Goal: Task Accomplishment & Management: Use online tool/utility

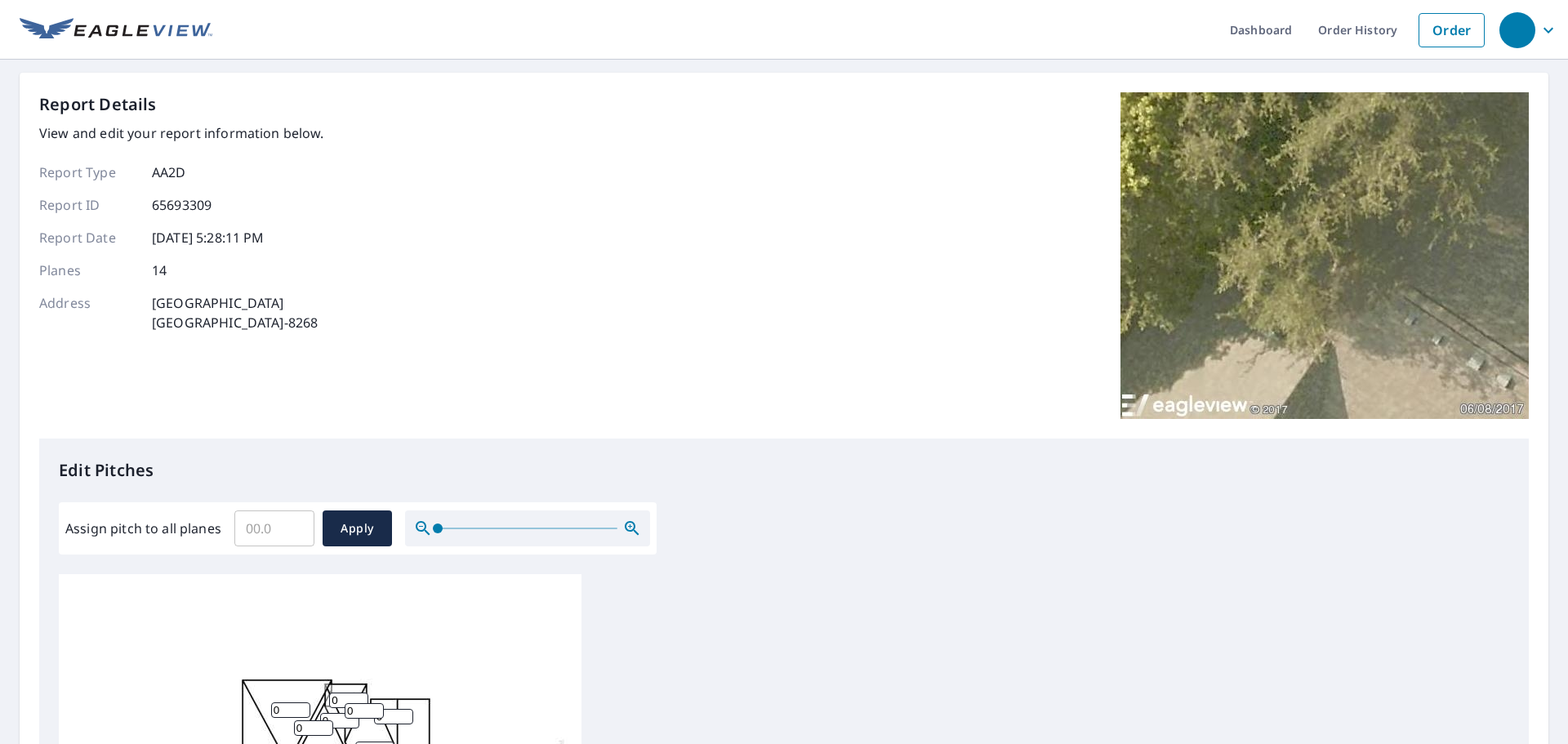
click at [285, 525] on input "Assign pitch to all planes" at bounding box center [275, 528] width 80 height 46
type input "6"
click at [341, 523] on span "Apply" at bounding box center [357, 529] width 43 height 21
type input "6"
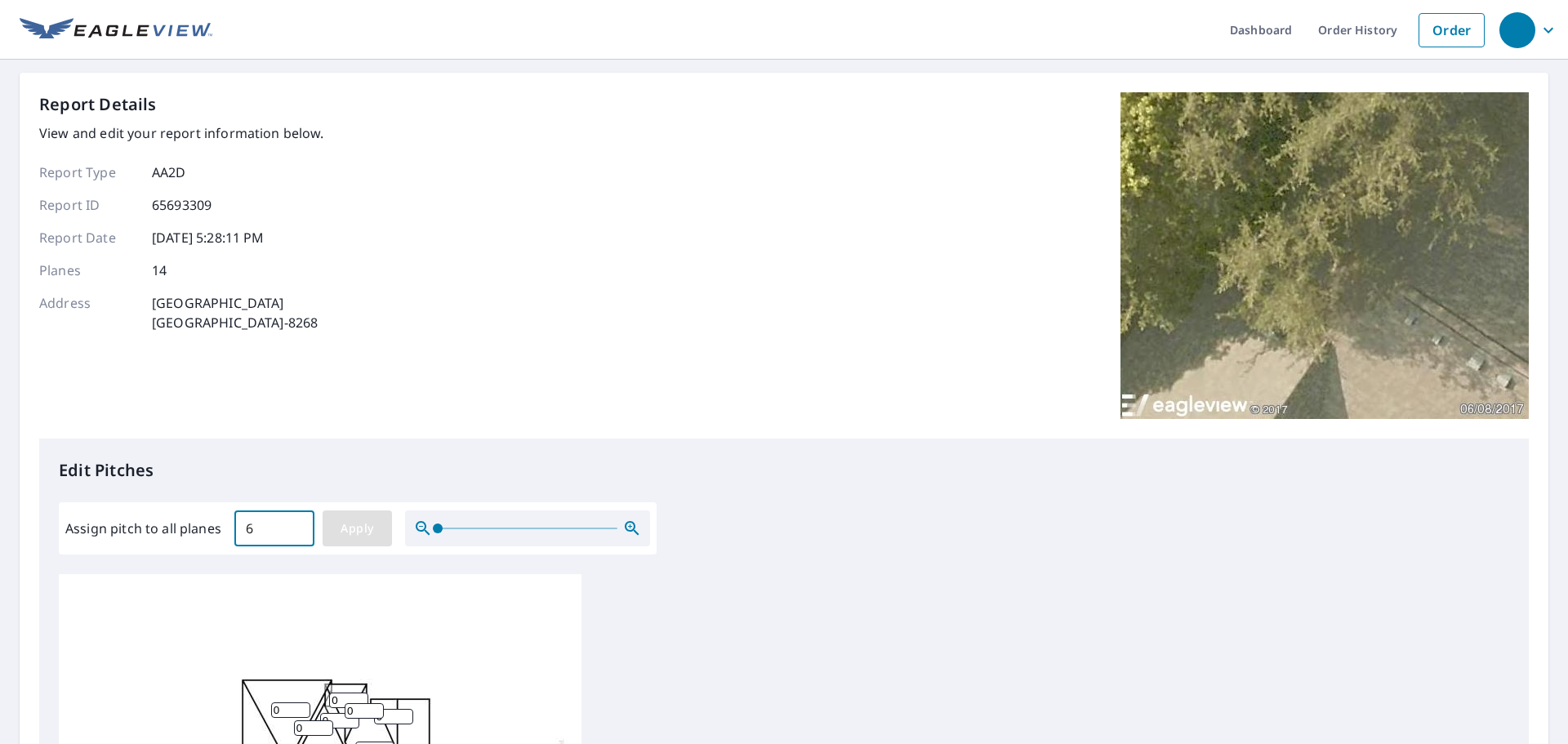
type input "6"
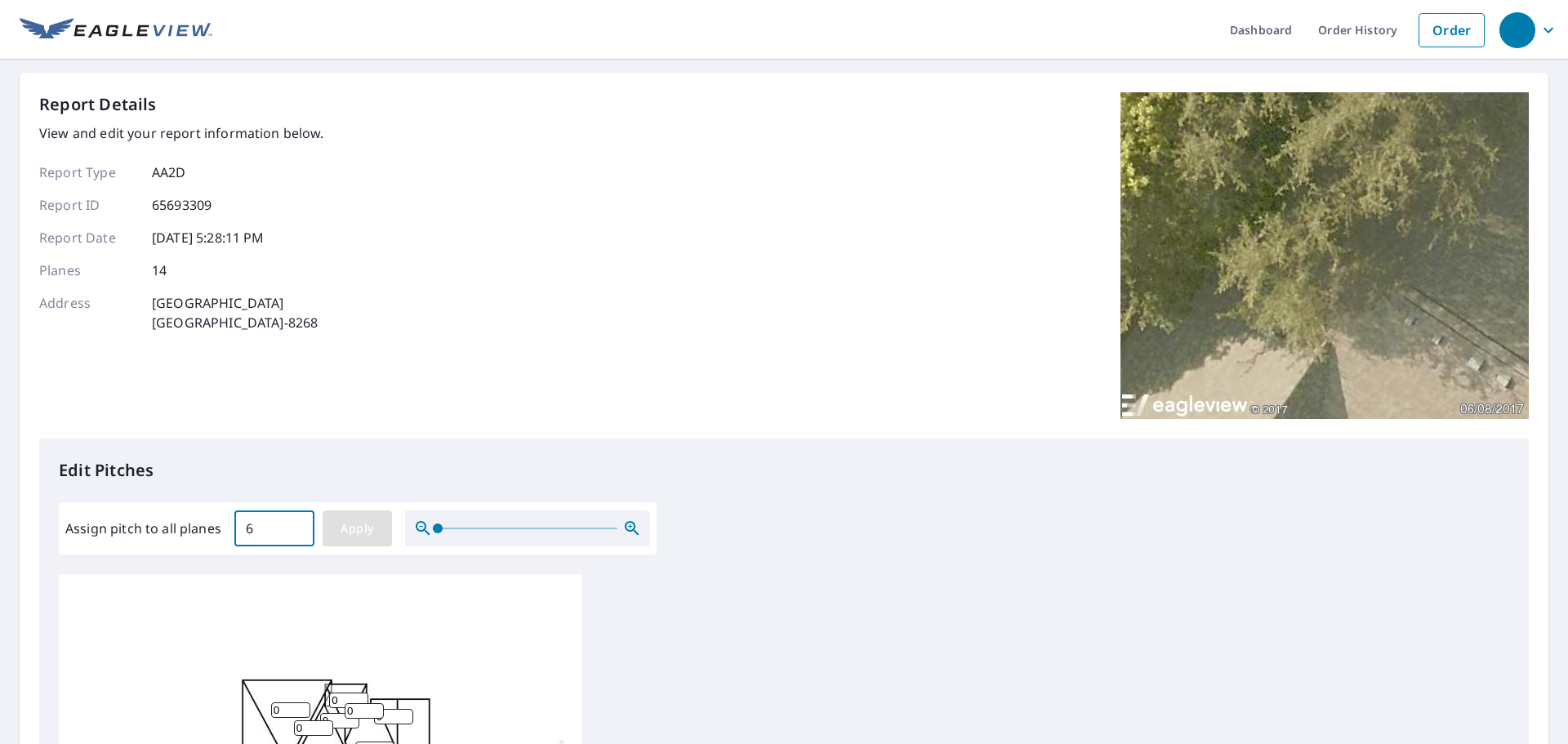
type input "6"
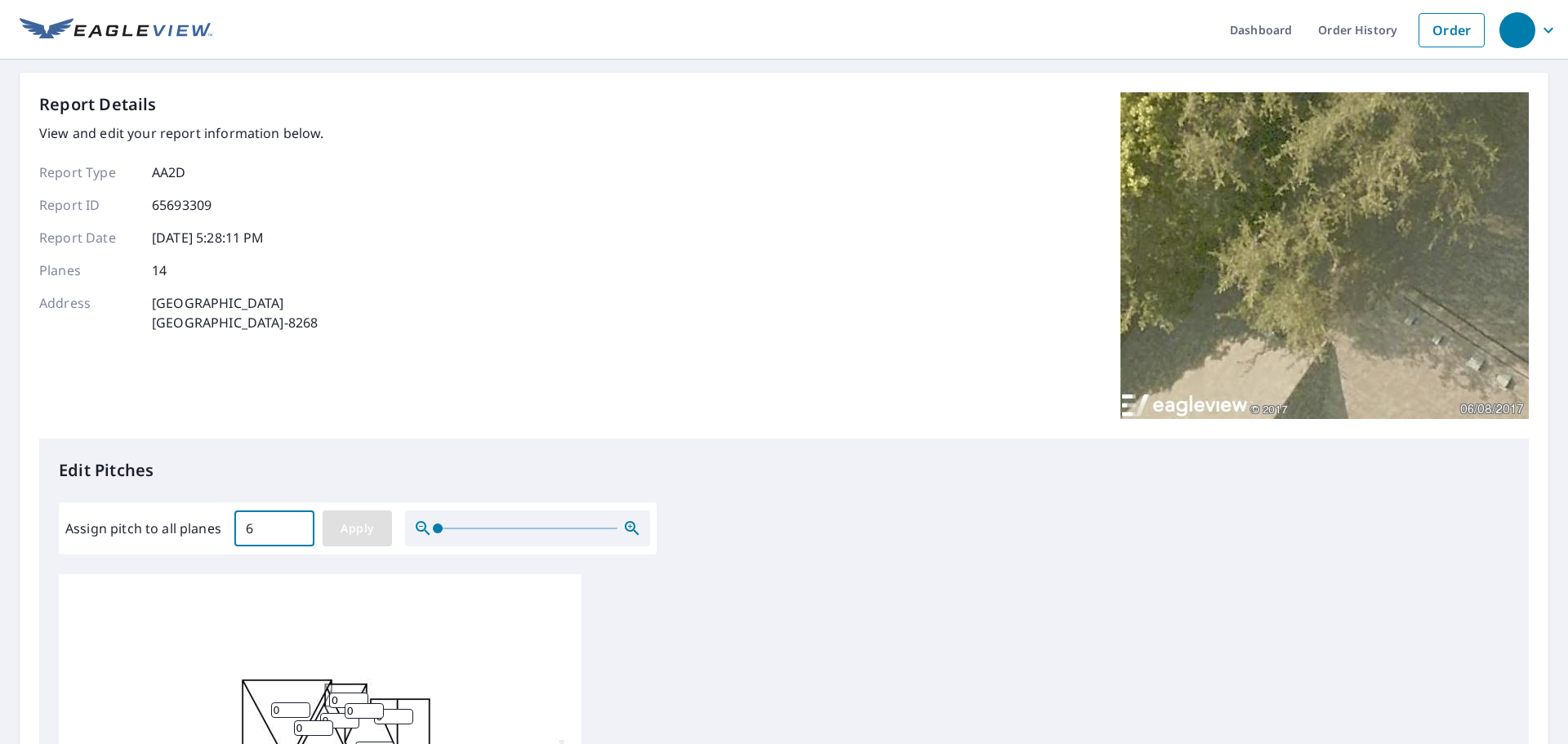
type input "6"
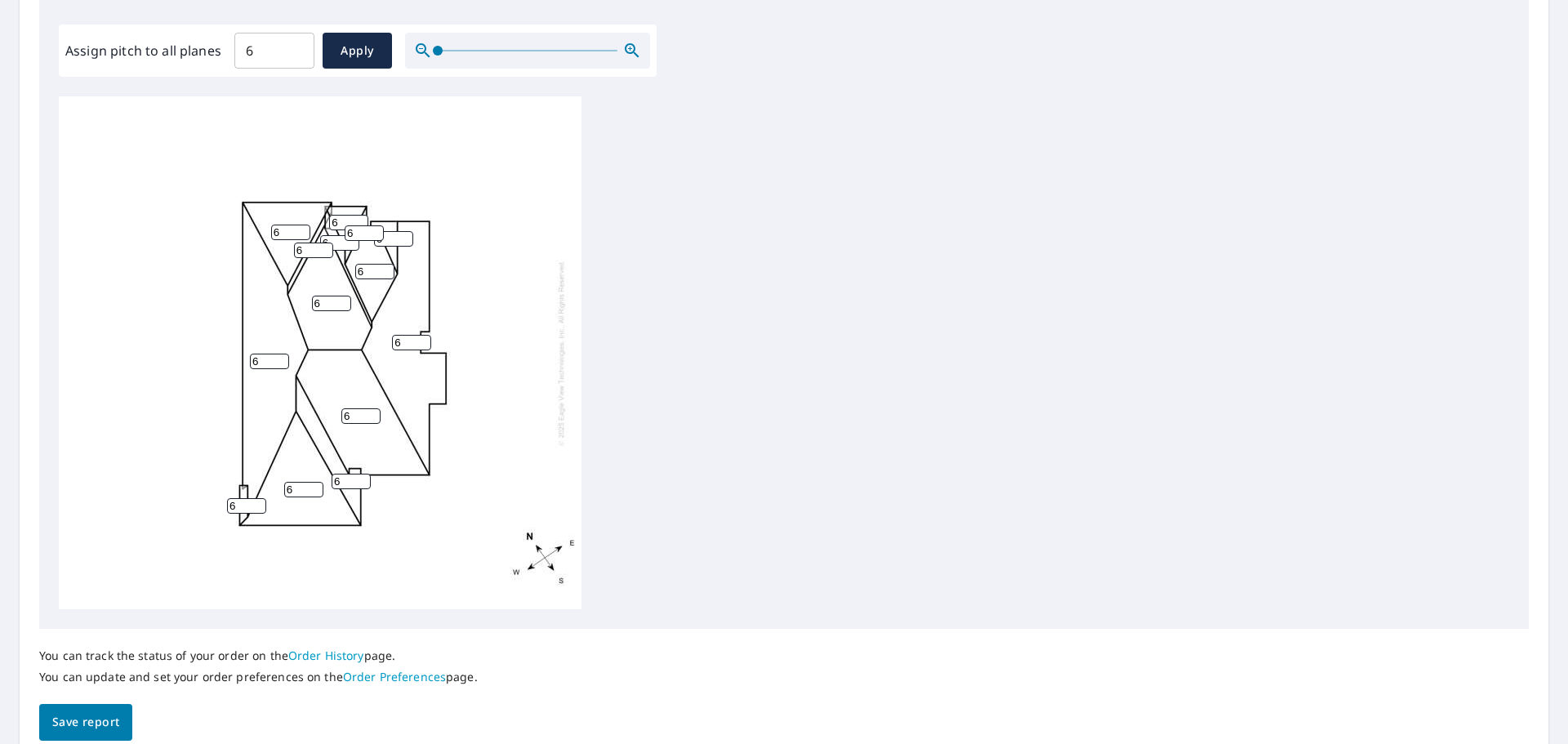
scroll to position [549, 0]
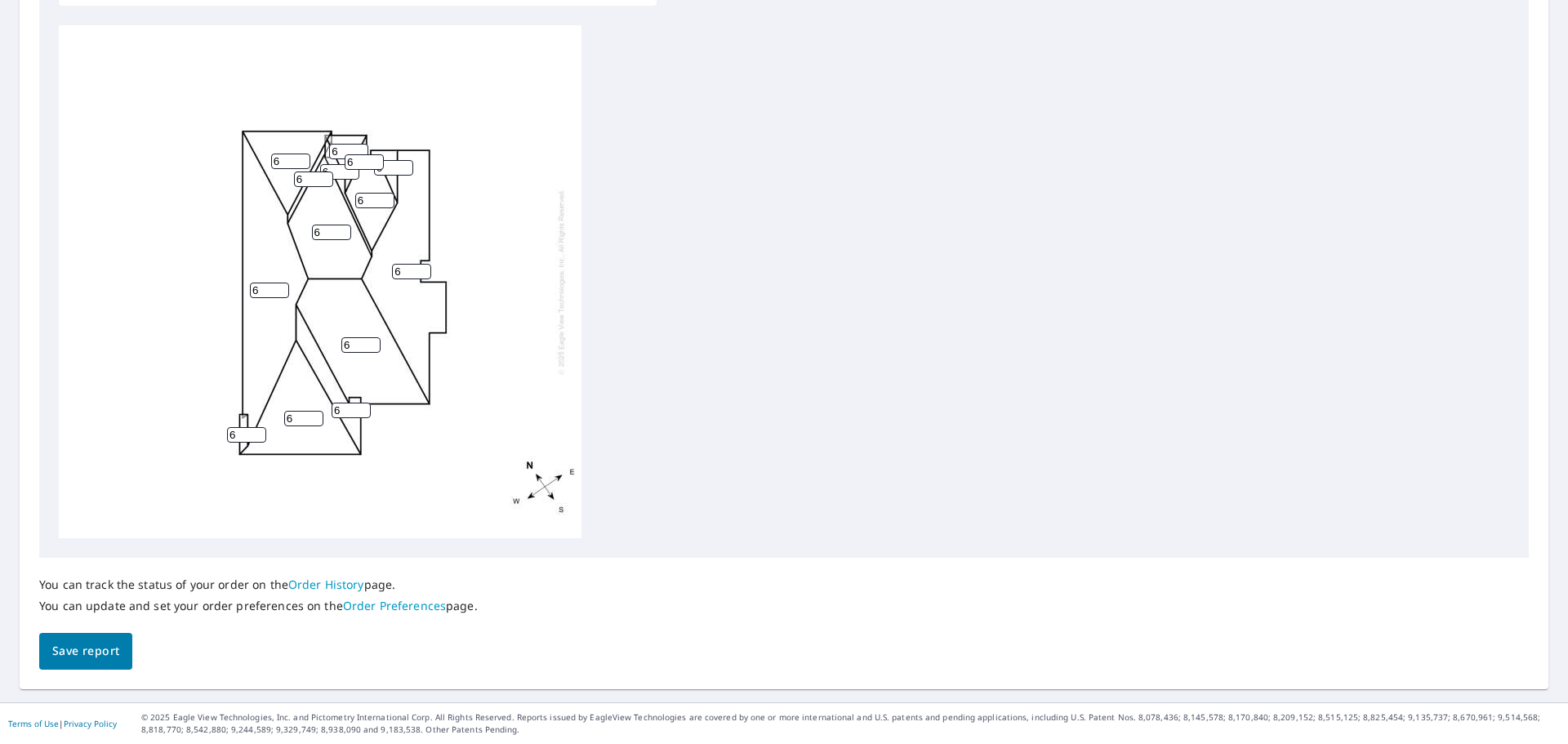
click at [89, 652] on span "Save report" at bounding box center [85, 652] width 67 height 21
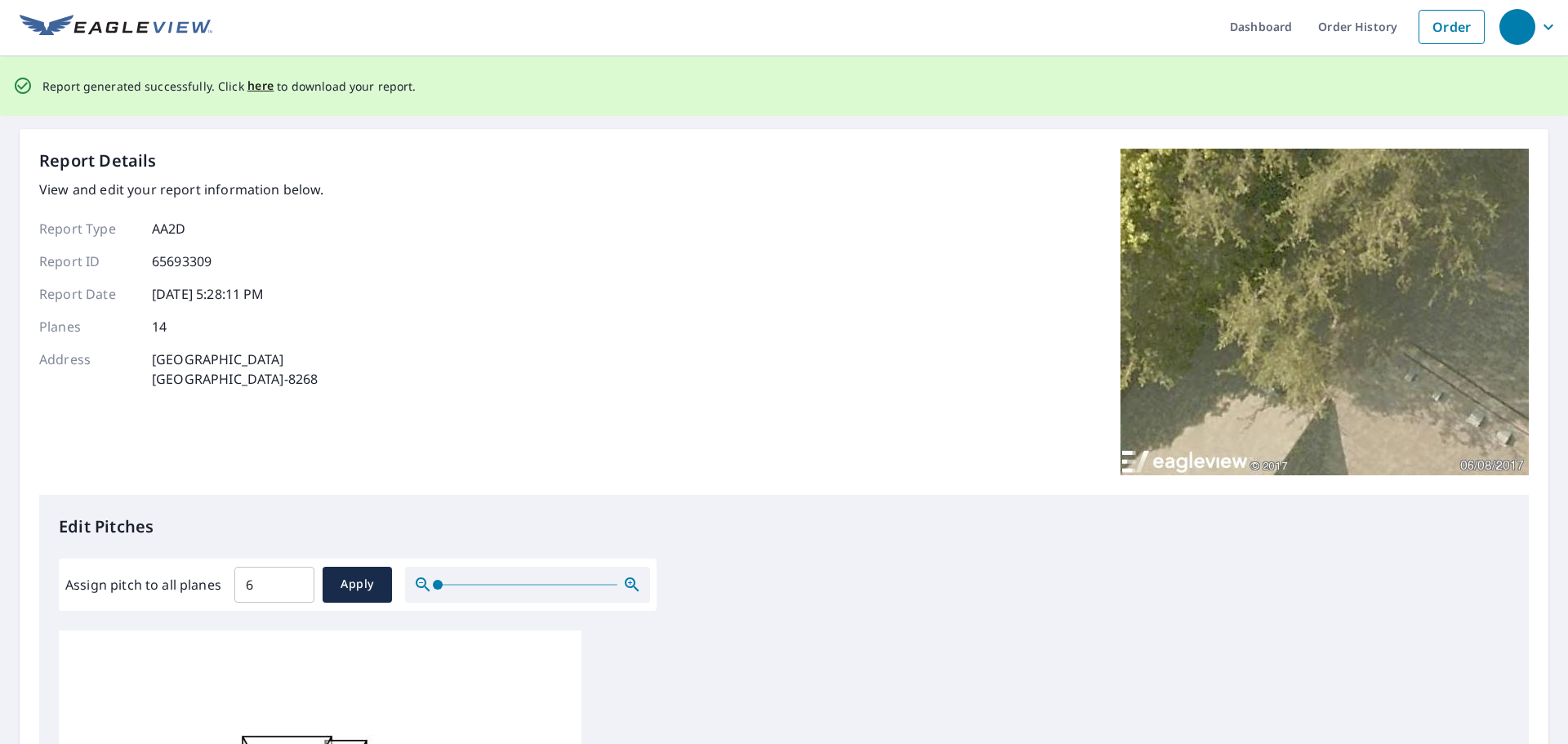
scroll to position [0, 0]
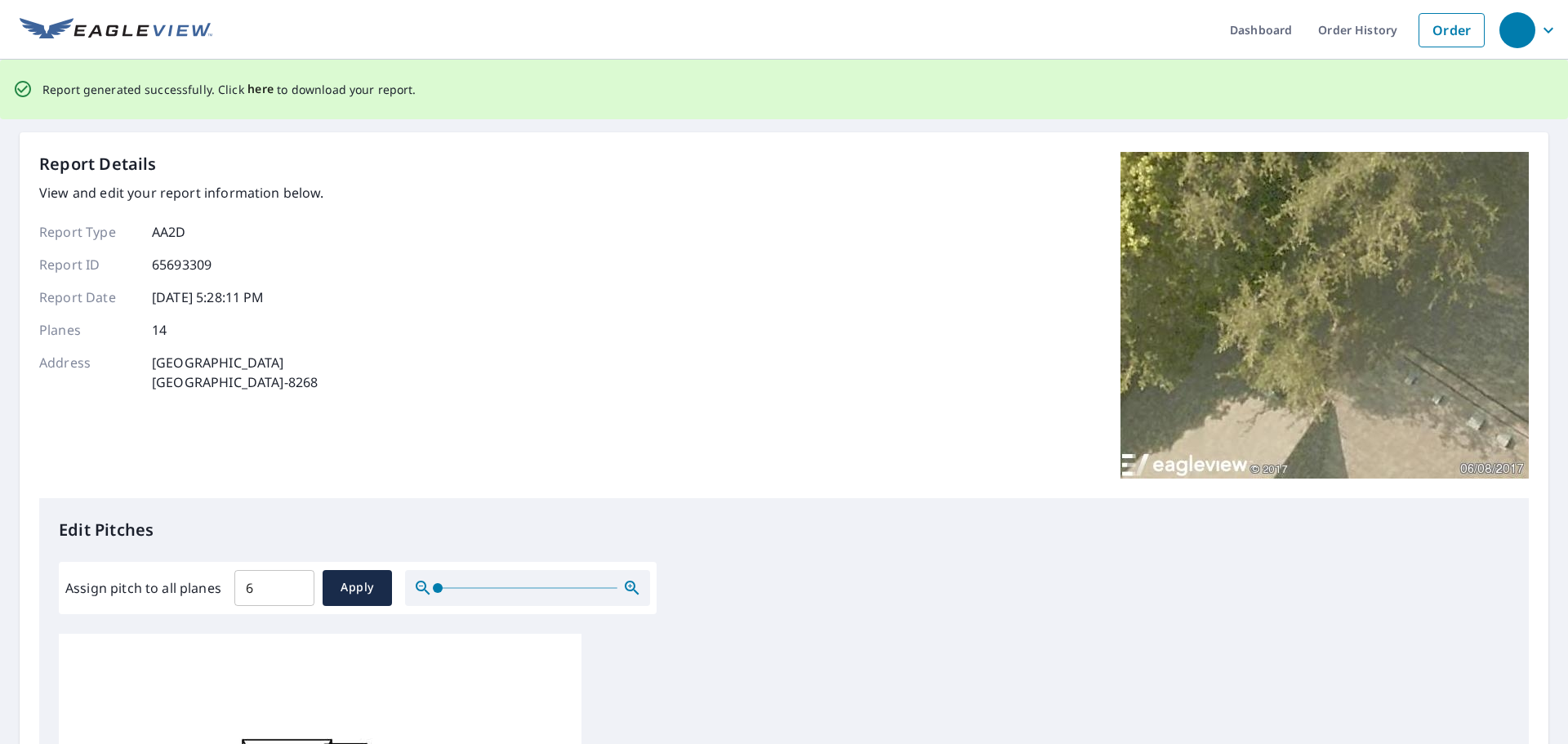
click at [248, 87] on span "here" at bounding box center [261, 90] width 27 height 21
